Goal: Task Accomplishment & Management: Manage account settings

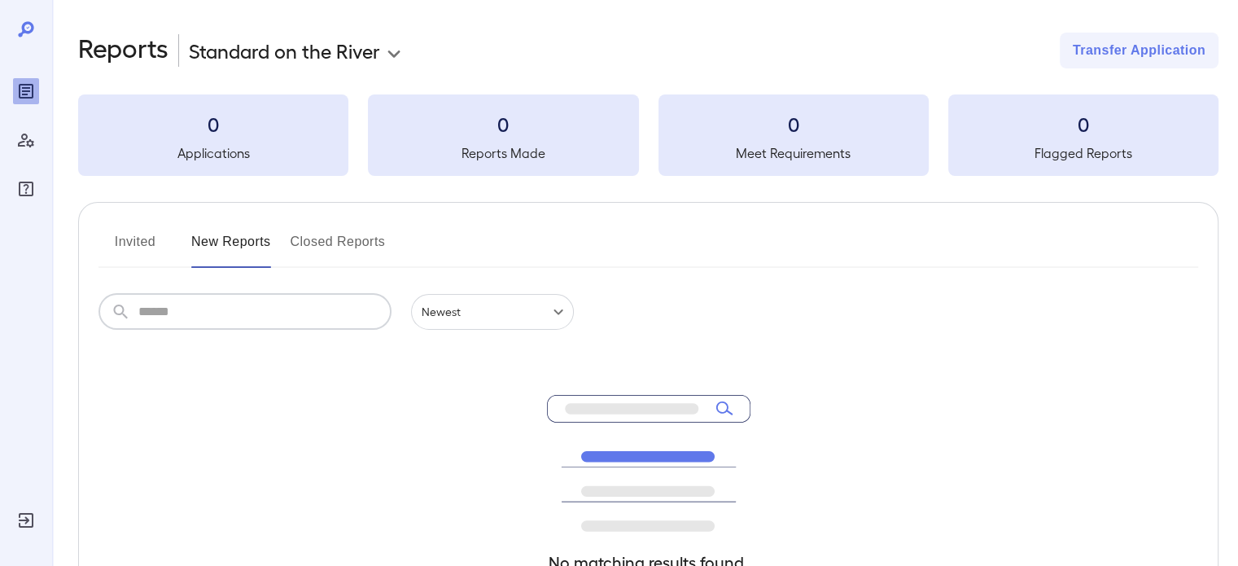
click at [320, 320] on input "text" at bounding box center [264, 312] width 253 height 36
type input "****"
click at [268, 316] on input "****" at bounding box center [264, 312] width 253 height 36
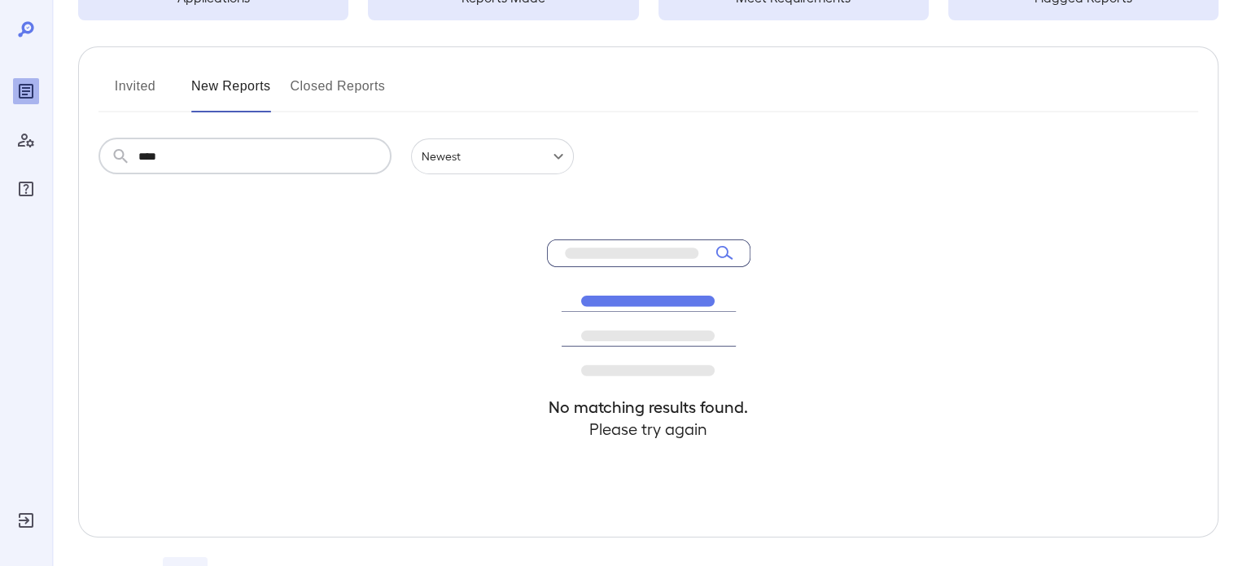
scroll to position [130, 0]
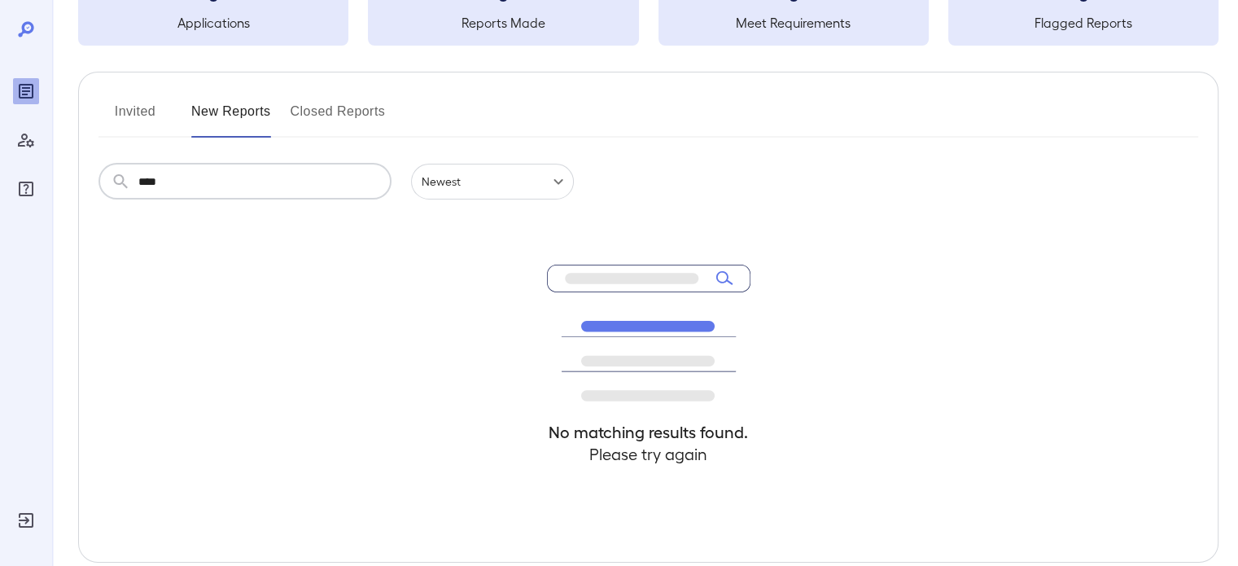
click at [137, 101] on button "Invited" at bounding box center [134, 117] width 73 height 39
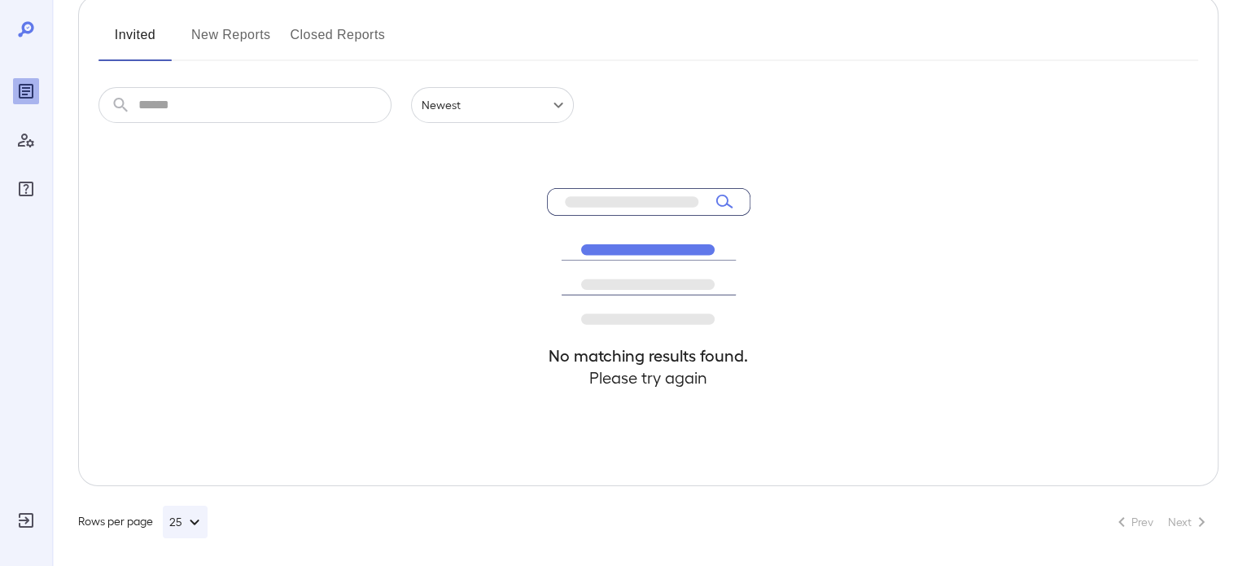
scroll to position [212, 0]
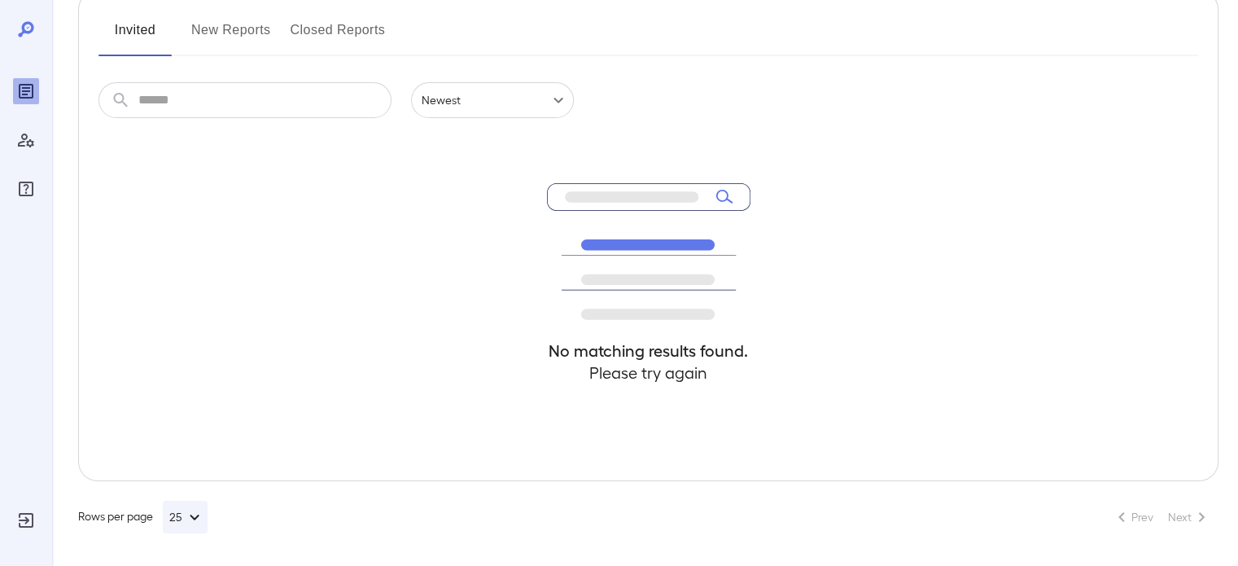
click at [203, 99] on input "text" at bounding box center [264, 100] width 253 height 36
type input "****"
click at [219, 22] on button "New Reports" at bounding box center [231, 36] width 80 height 39
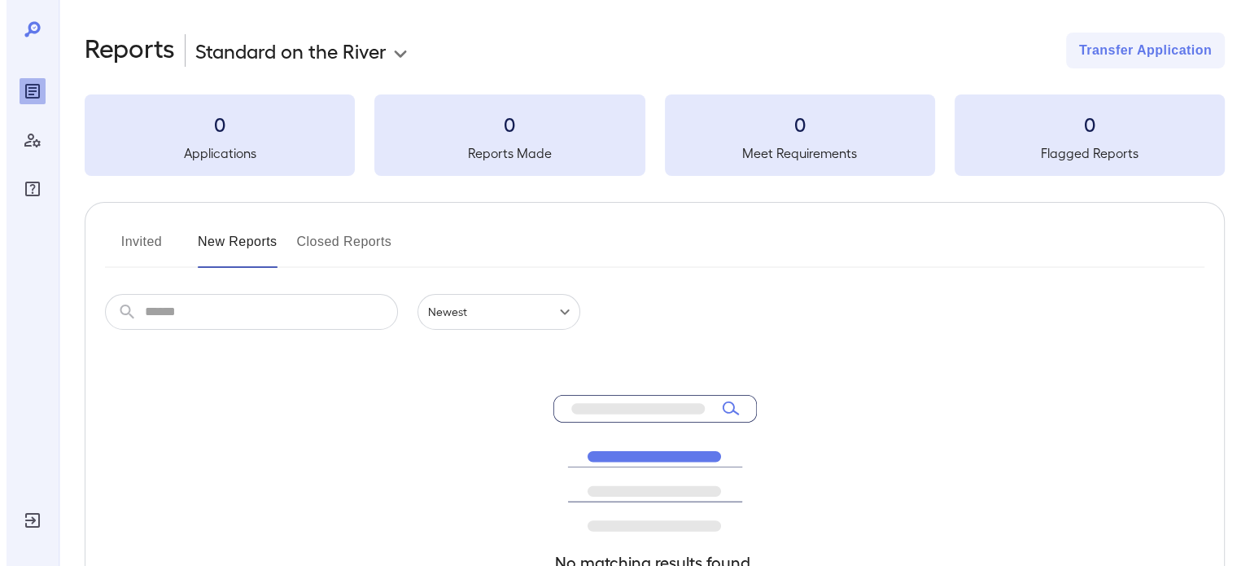
scroll to position [212, 0]
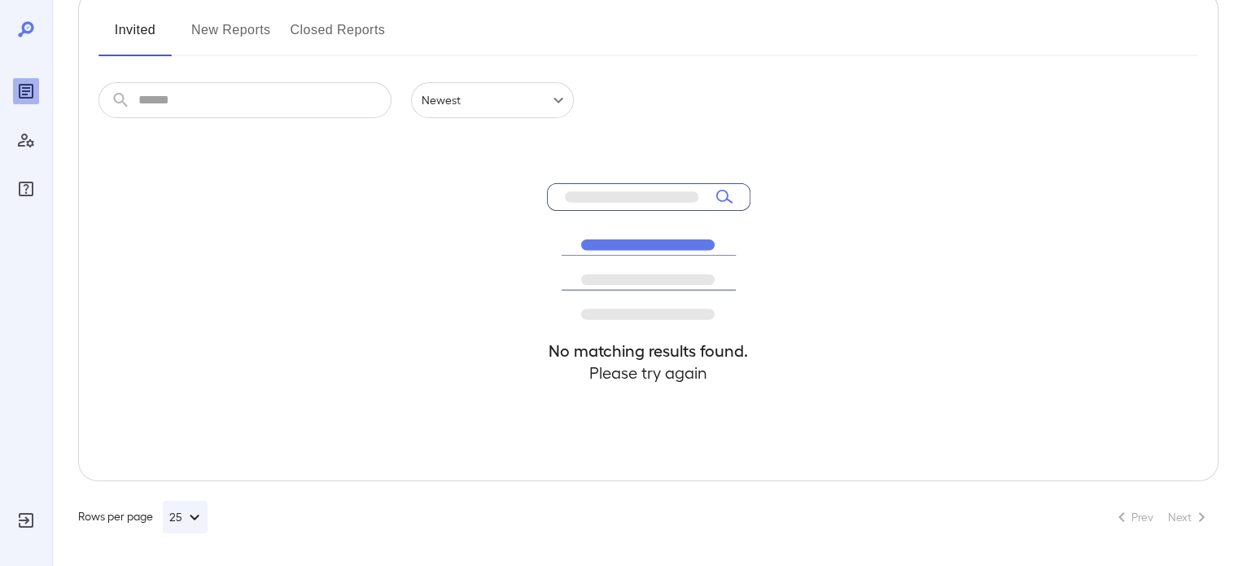
click at [29, 508] on div "Log Out" at bounding box center [26, 520] width 26 height 26
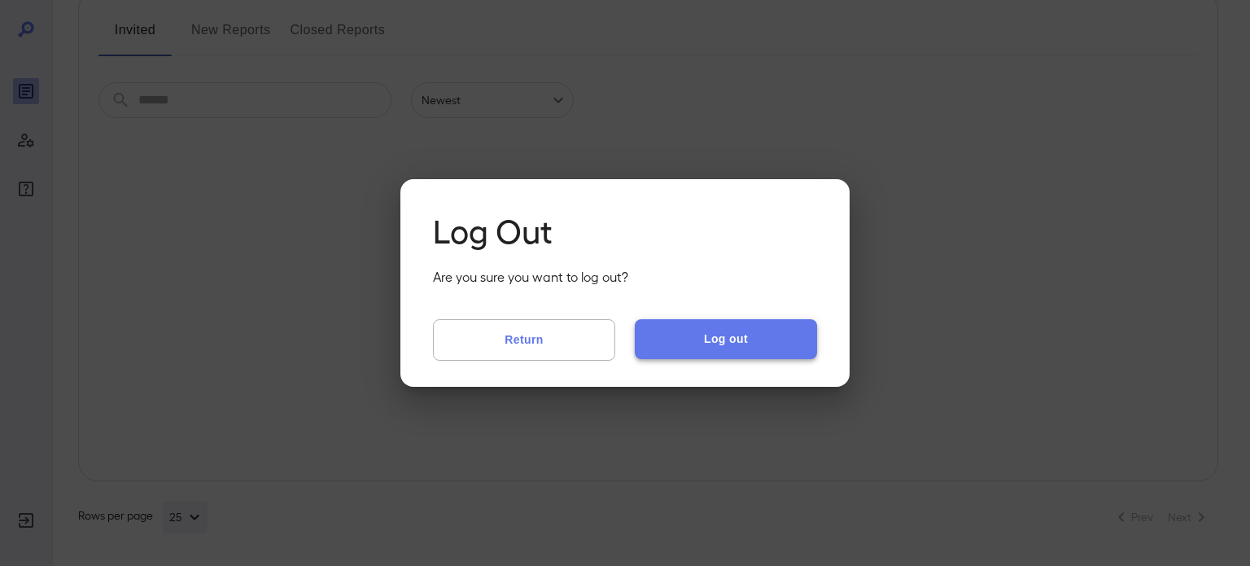
click at [729, 344] on button "Log out" at bounding box center [726, 338] width 182 height 39
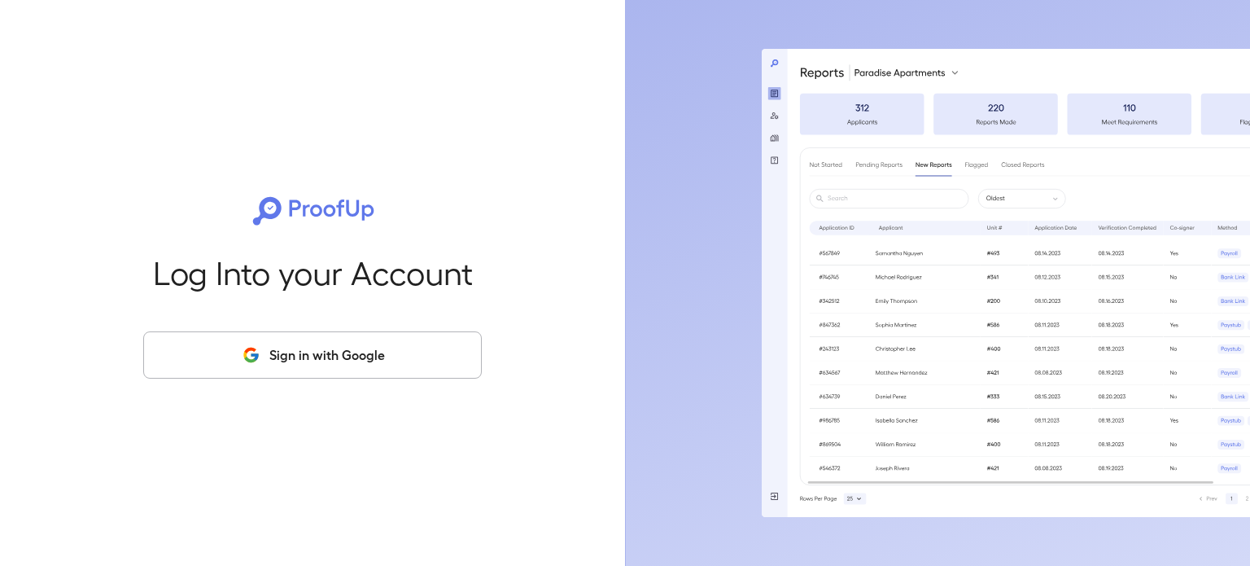
click at [294, 348] on button "Sign in with Google" at bounding box center [312, 354] width 339 height 47
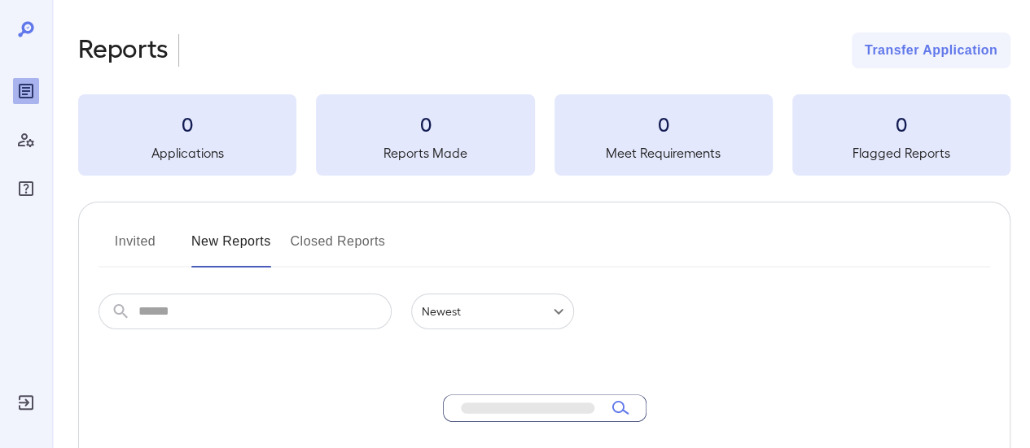
click at [247, 313] on input "text" at bounding box center [264, 312] width 253 height 36
type input "****"
click at [24, 390] on div "Log Out" at bounding box center [26, 403] width 26 height 26
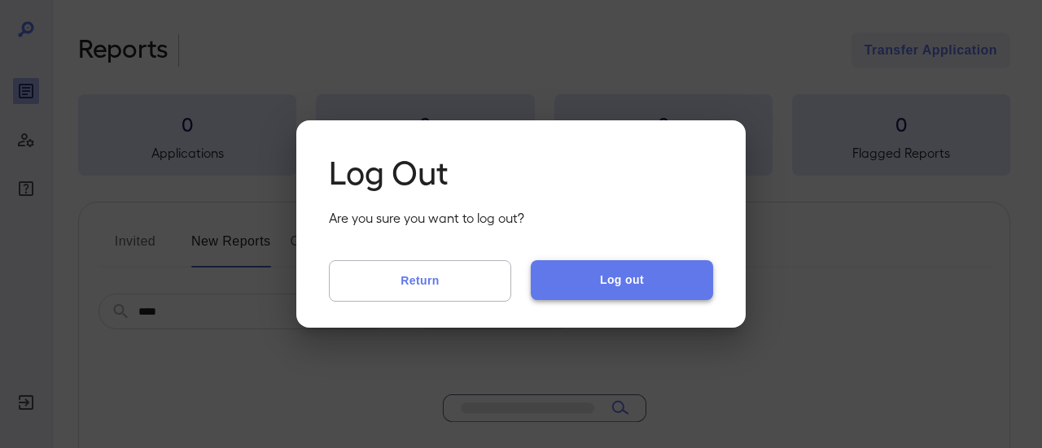
click at [555, 273] on button "Log out" at bounding box center [622, 279] width 182 height 39
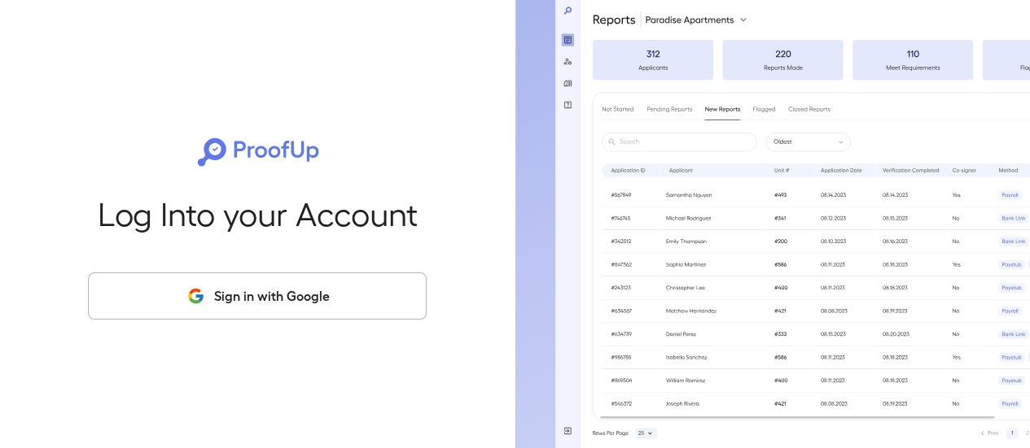
click at [304, 296] on button "Sign in with Google" at bounding box center [257, 296] width 339 height 47
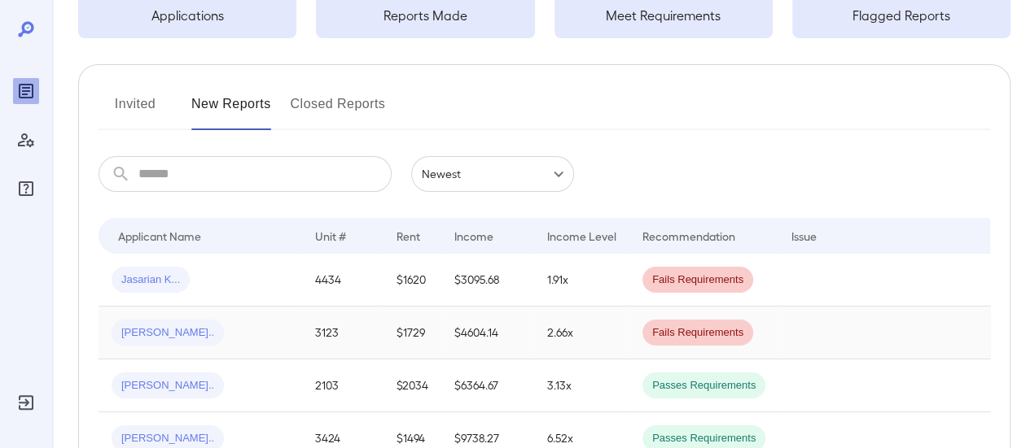
scroll to position [163, 0]
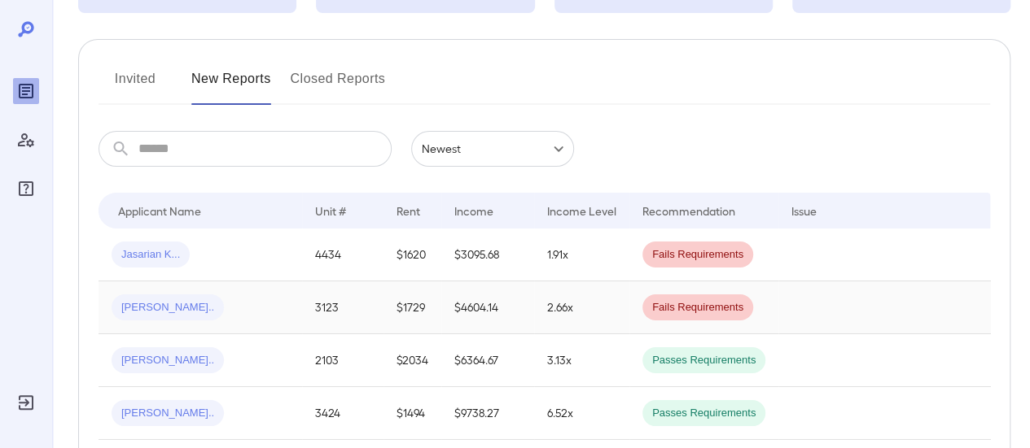
click at [282, 321] on td "Shanell N..." at bounding box center [199, 308] width 203 height 53
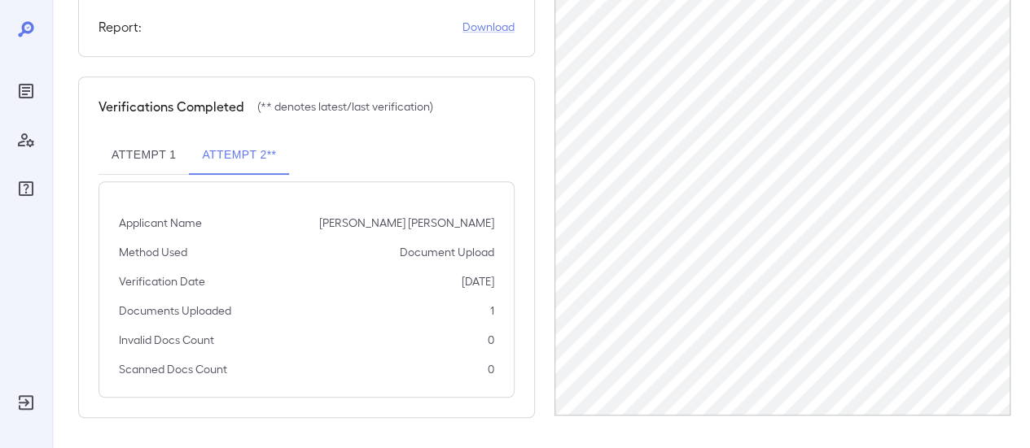
scroll to position [376, 0]
